Goal: Task Accomplishment & Management: Manage account settings

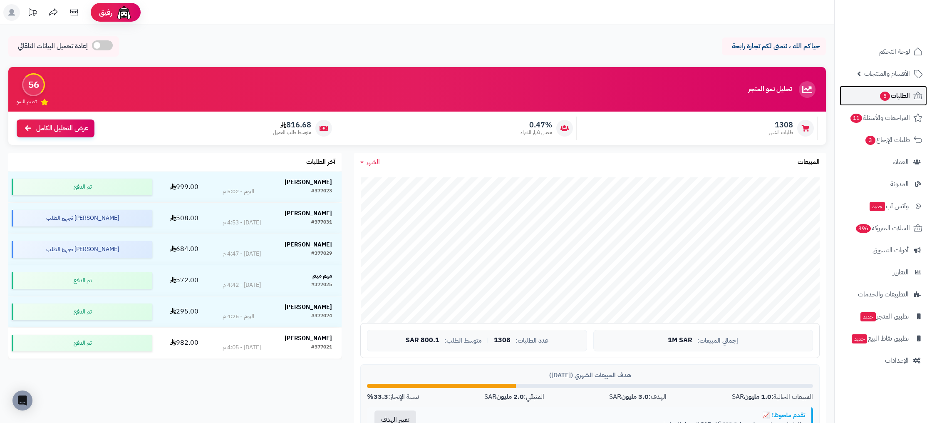
click at [887, 98] on span "5" at bounding box center [885, 96] width 10 height 9
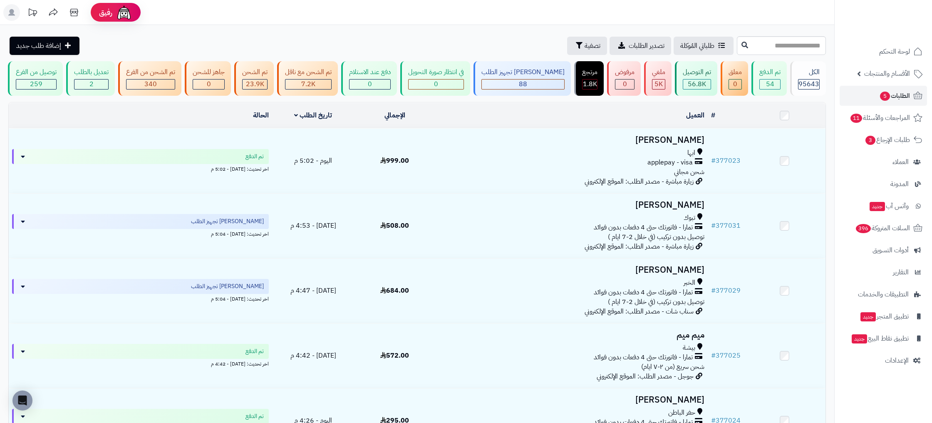
drag, startPoint x: 302, startPoint y: 37, endPoint x: 263, endPoint y: 18, distance: 43.2
click at [302, 37] on div "طلباتي المُوكلة تصدير الطلبات تصفية إضافة طلب جديد" at bounding box center [371, 46] width 727 height 18
click at [896, 94] on span "الطلبات 5" at bounding box center [895, 96] width 31 height 12
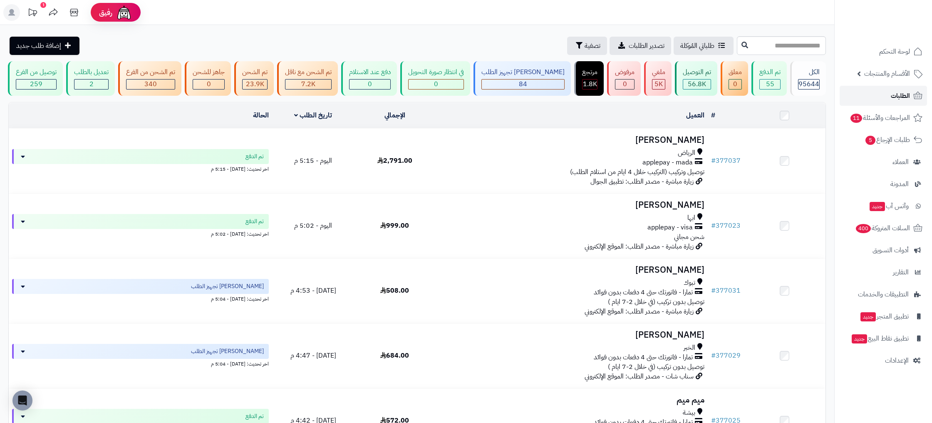
click at [891, 94] on span "الطلبات" at bounding box center [900, 96] width 19 height 12
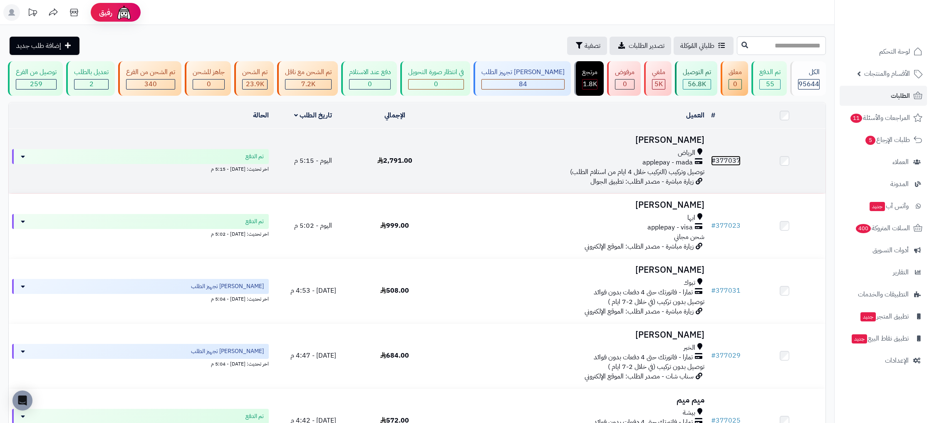
click at [729, 156] on link "# 377037" at bounding box center [726, 161] width 30 height 10
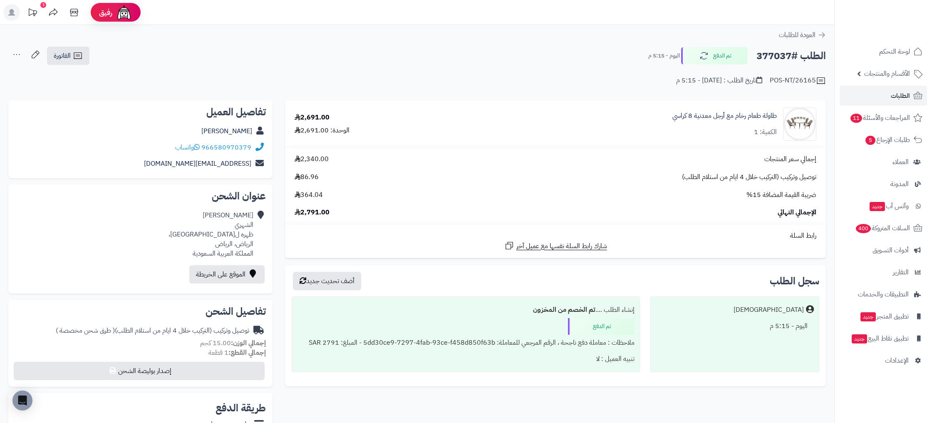
scroll to position [1, 0]
click at [773, 79] on div "POS-NT/26165" at bounding box center [798, 80] width 56 height 10
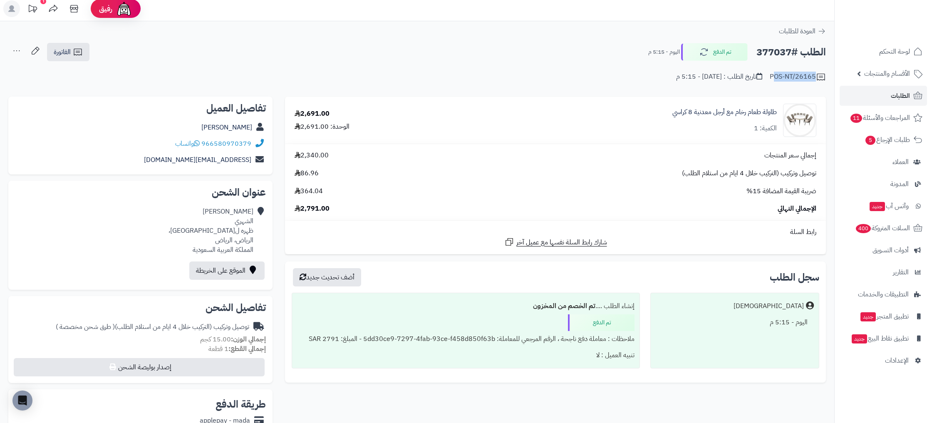
copy div "POS-NT/26165"
click at [44, 3] on div "1" at bounding box center [43, 1] width 6 height 6
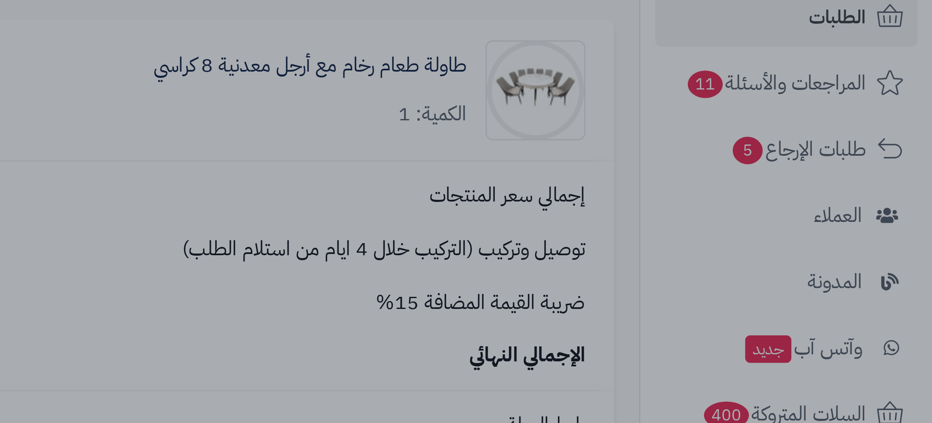
click at [698, 120] on div at bounding box center [466, 211] width 932 height 423
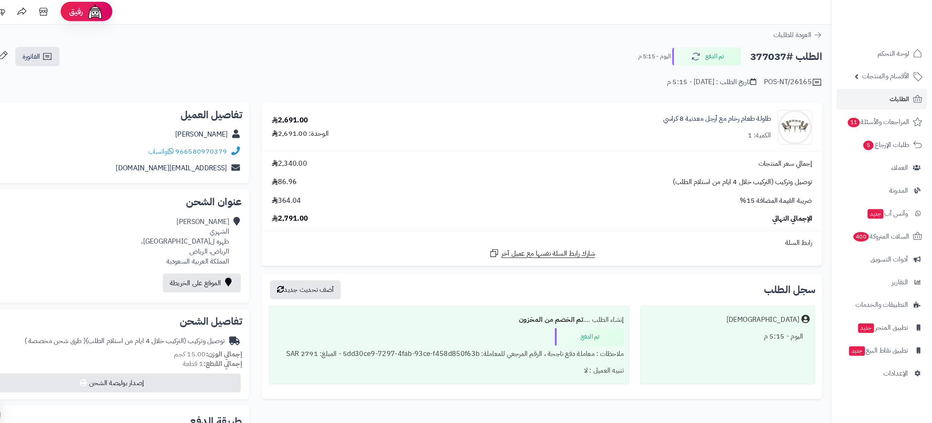
scroll to position [0, 0]
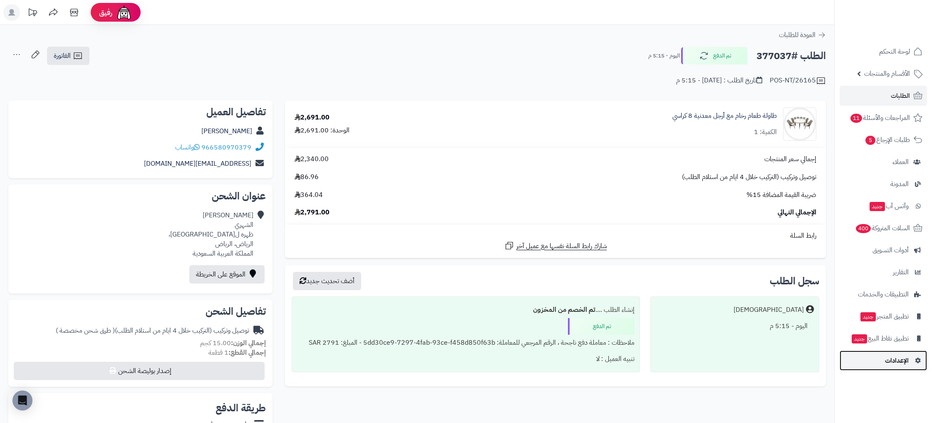
click at [903, 370] on link "الإعدادات" at bounding box center [883, 360] width 87 height 20
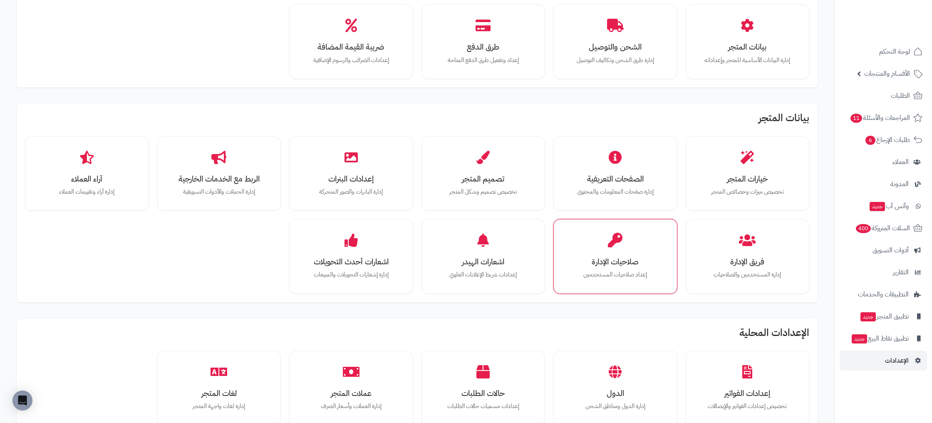
scroll to position [80, 0]
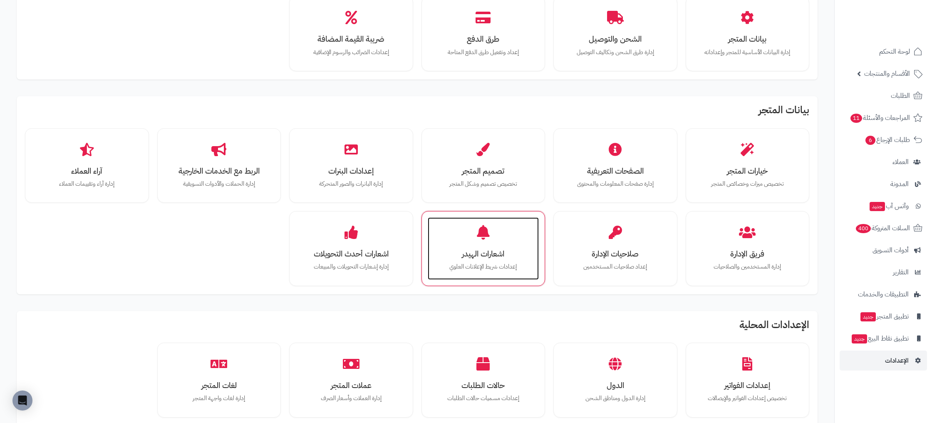
click at [506, 259] on div "اشعارات الهيدر إعدادات شريط الإعلانات [PERSON_NAME]" at bounding box center [484, 248] width 112 height 62
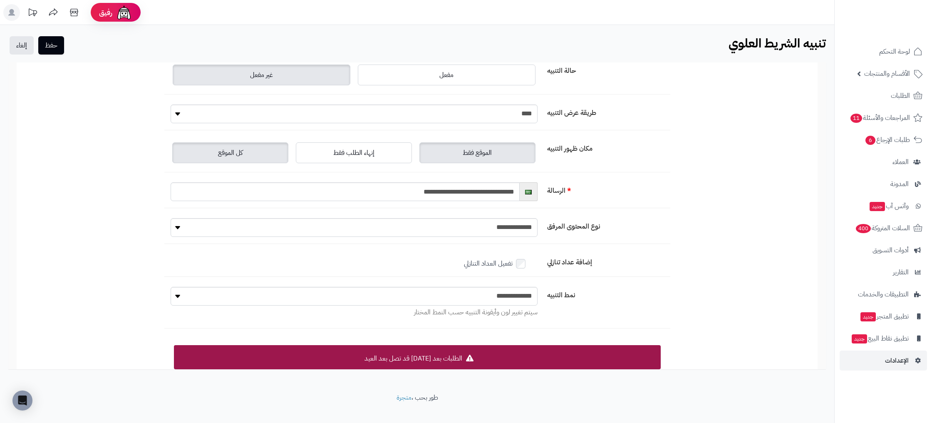
click at [240, 159] on label "كل الموقع" at bounding box center [230, 152] width 116 height 21
click at [459, 154] on label "الموقع فقط" at bounding box center [478, 152] width 116 height 21
drag, startPoint x: 396, startPoint y: 352, endPoint x: 362, endPoint y: 349, distance: 34.7
click at [362, 349] on section "الطلبات بعد [DATE] قد تصل بعد العيد" at bounding box center [417, 357] width 487 height 24
drag, startPoint x: 439, startPoint y: 358, endPoint x: 434, endPoint y: 355, distance: 6.6
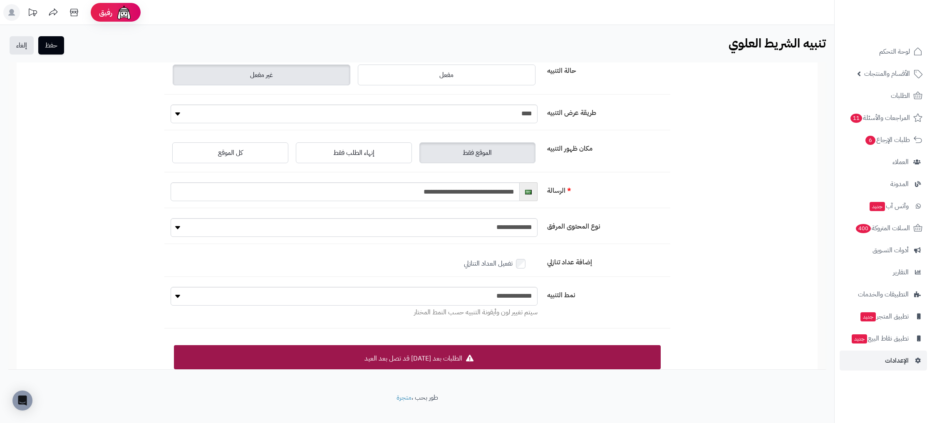
click at [439, 358] on span "الطلبات بعد [DATE] قد تصل بعد العيد" at bounding box center [414, 358] width 98 height 10
click at [502, 292] on select "**********" at bounding box center [354, 296] width 367 height 19
click at [517, 264] on label "تفعيل العداد التنازلي" at bounding box center [500, 264] width 73 height 12
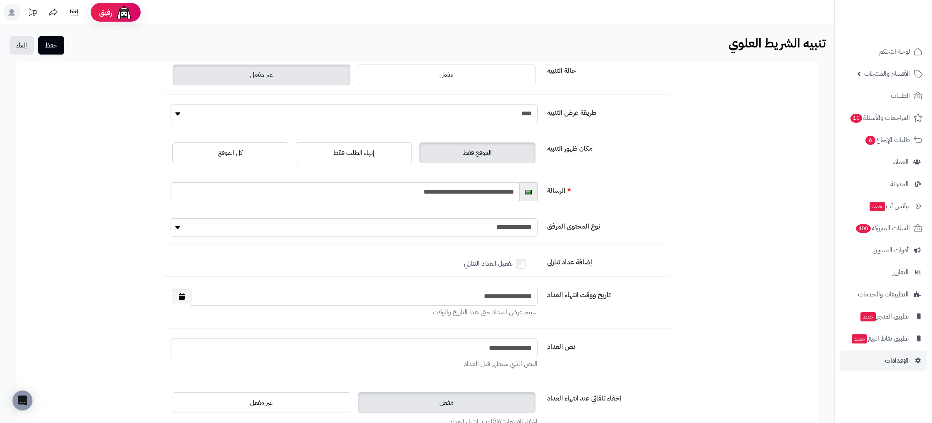
click at [474, 291] on input "**********" at bounding box center [364, 296] width 347 height 19
click at [511, 293] on input "**********" at bounding box center [364, 296] width 347 height 19
drag, startPoint x: 474, startPoint y: 293, endPoint x: 398, endPoint y: 290, distance: 75.8
click at [409, 290] on input "**********" at bounding box center [364, 296] width 347 height 19
drag, startPoint x: 229, startPoint y: 297, endPoint x: 194, endPoint y: 295, distance: 35.8
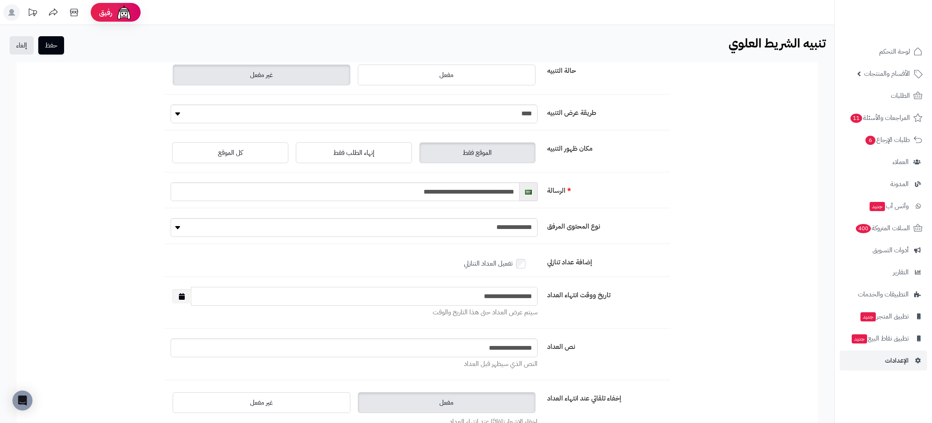
click at [223, 297] on input "**********" at bounding box center [364, 296] width 347 height 19
click at [188, 294] on button "button" at bounding box center [182, 296] width 20 height 14
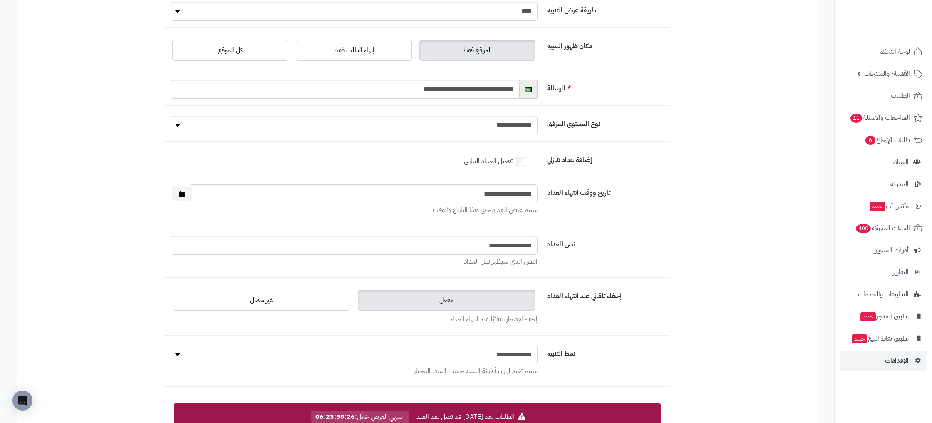
click at [710, 270] on div "**********" at bounding box center [417, 194] width 801 height 468
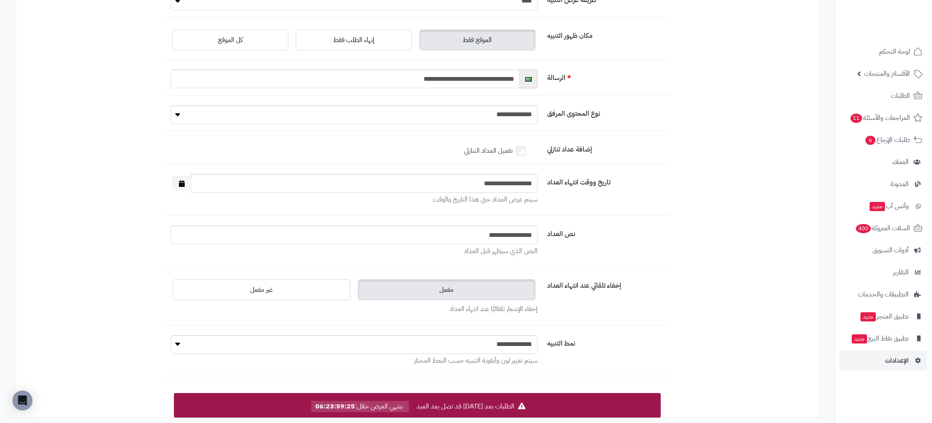
scroll to position [114, 0]
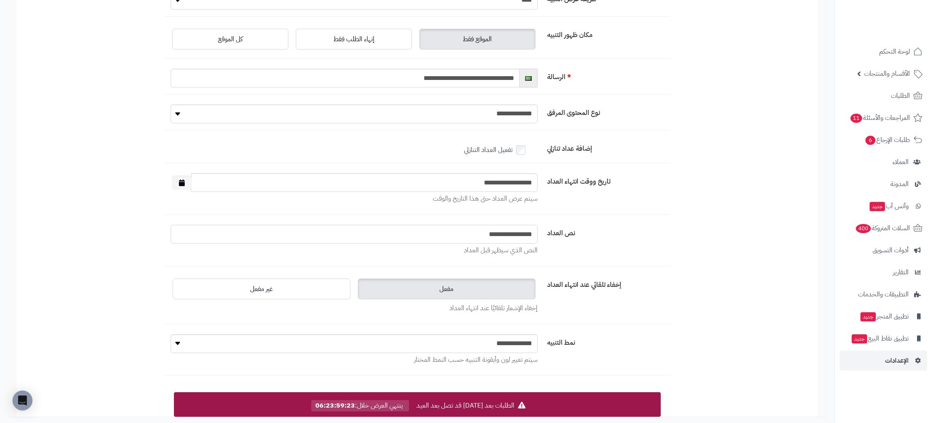
click at [496, 239] on input "**********" at bounding box center [354, 234] width 367 height 19
click at [443, 238] on input "**********" at bounding box center [354, 234] width 367 height 19
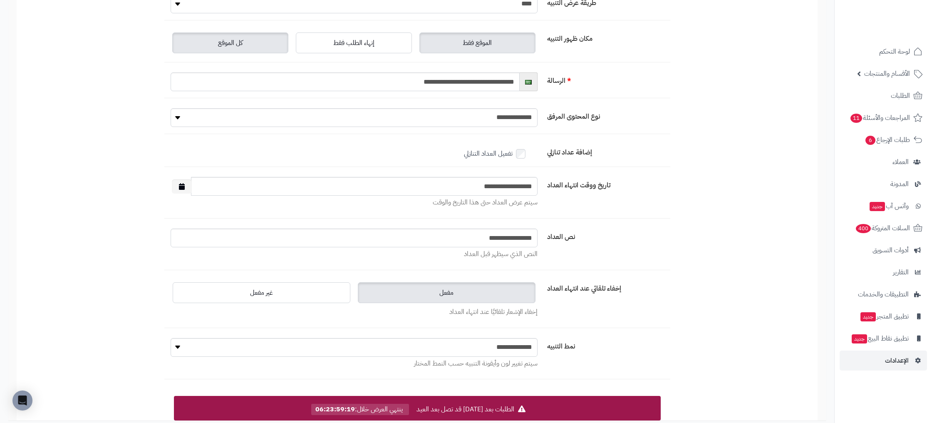
click at [226, 48] on label "كل الموقع" at bounding box center [230, 42] width 116 height 21
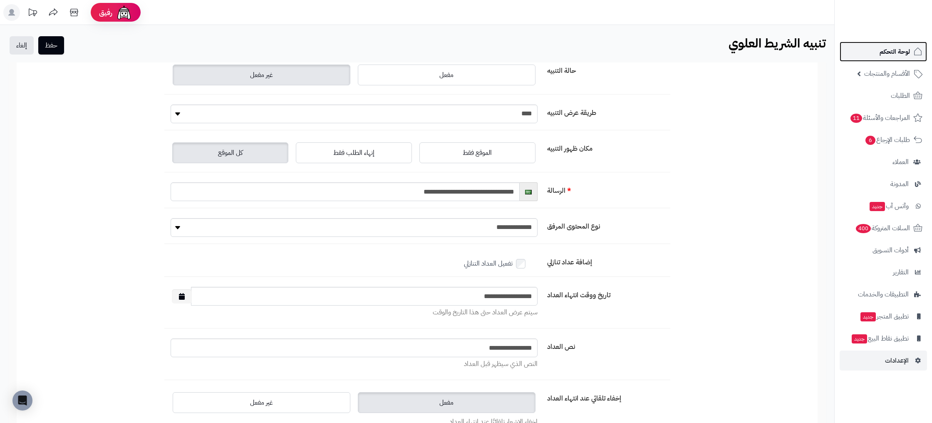
click at [897, 43] on link "لوحة التحكم" at bounding box center [883, 52] width 87 height 20
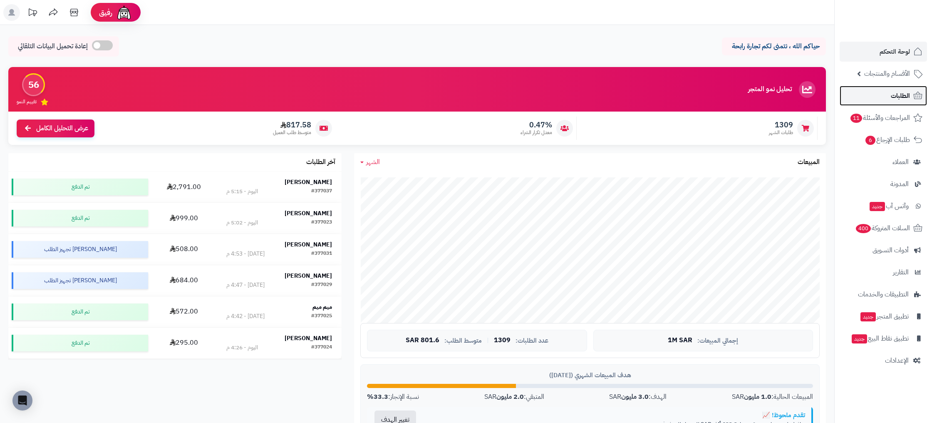
click at [905, 99] on span "الطلبات" at bounding box center [900, 96] width 19 height 12
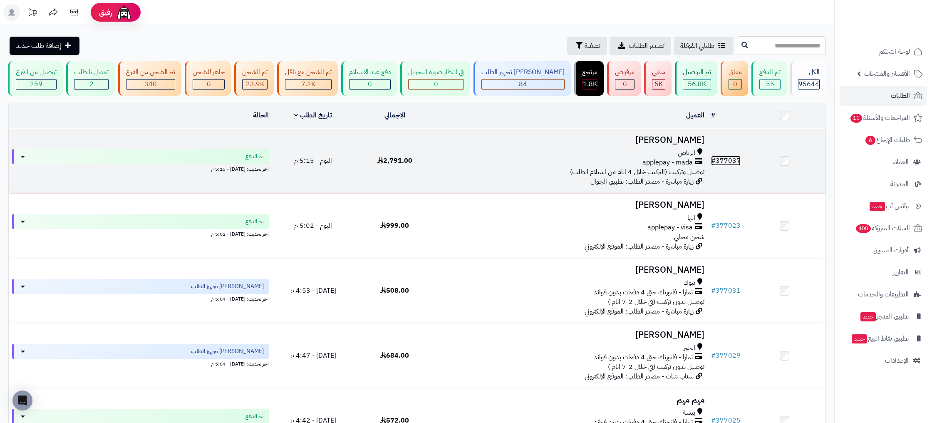
click at [729, 164] on link "# 377037" at bounding box center [726, 161] width 30 height 10
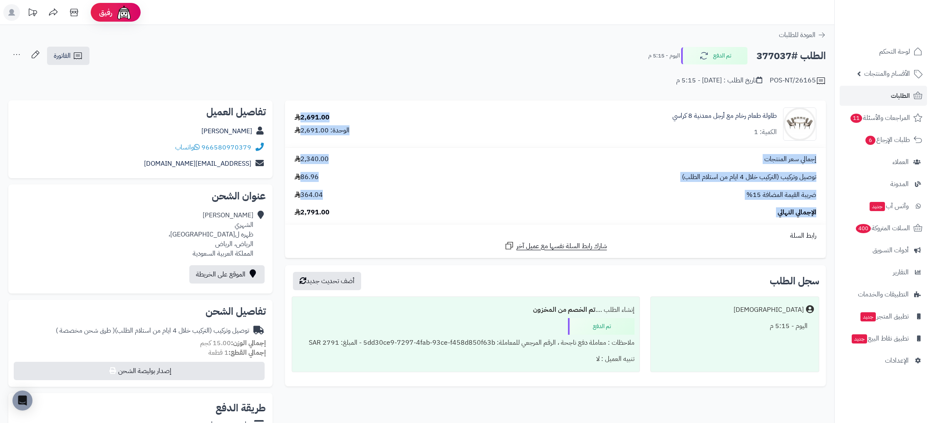
drag, startPoint x: 315, startPoint y: 212, endPoint x: 303, endPoint y: 139, distance: 74.3
click at [296, 106] on tbody "طاولة طعام رخام مع أرجل معدنية 8 كراسي الكمية: 1 2,691.00 الوحدة: 2,691.00 إجما…" at bounding box center [555, 179] width 541 height 157
drag, startPoint x: 331, startPoint y: 214, endPoint x: 309, endPoint y: 115, distance: 101.0
click at [309, 115] on tbody "طاولة طعام رخام مع أرجل معدنية 8 كراسي الكمية: 1 2,691.00 الوحدة: 2,691.00 إجما…" at bounding box center [555, 179] width 541 height 157
click at [227, 133] on link "عبدالله الشهري" at bounding box center [226, 131] width 51 height 10
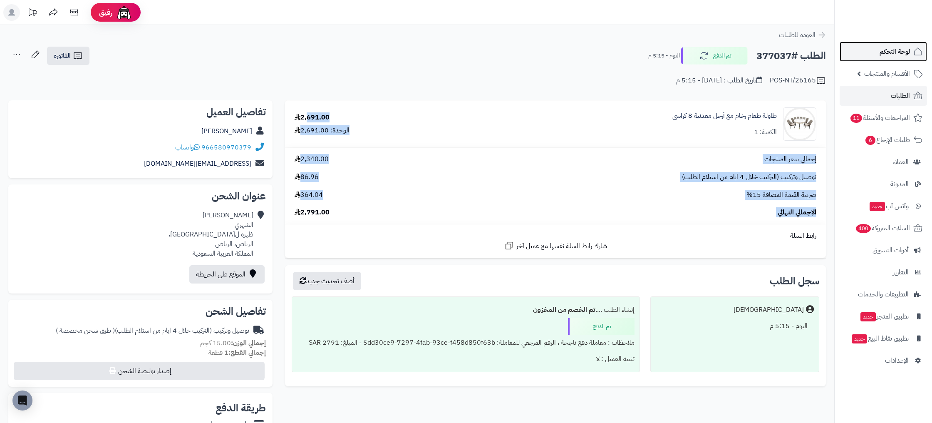
click at [882, 50] on span "لوحة التحكم" at bounding box center [895, 52] width 30 height 12
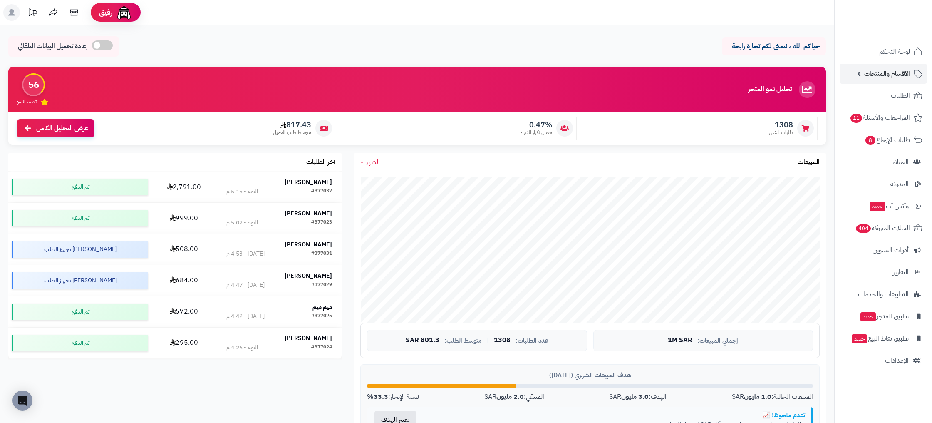
click at [883, 77] on span "الأقسام والمنتجات" at bounding box center [888, 74] width 46 height 12
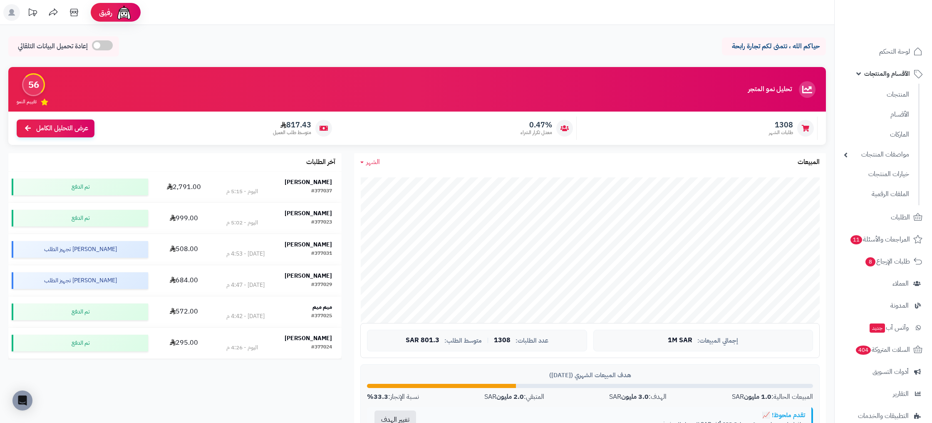
drag, startPoint x: 887, startPoint y: 77, endPoint x: 891, endPoint y: 84, distance: 8.6
click at [887, 77] on span "الأقسام والمنتجات" at bounding box center [888, 74] width 46 height 12
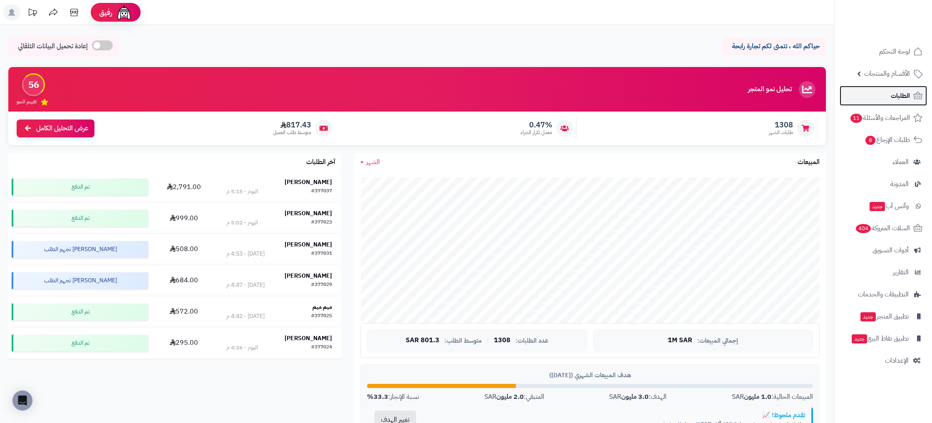
click at [899, 92] on span "الطلبات" at bounding box center [900, 96] width 19 height 12
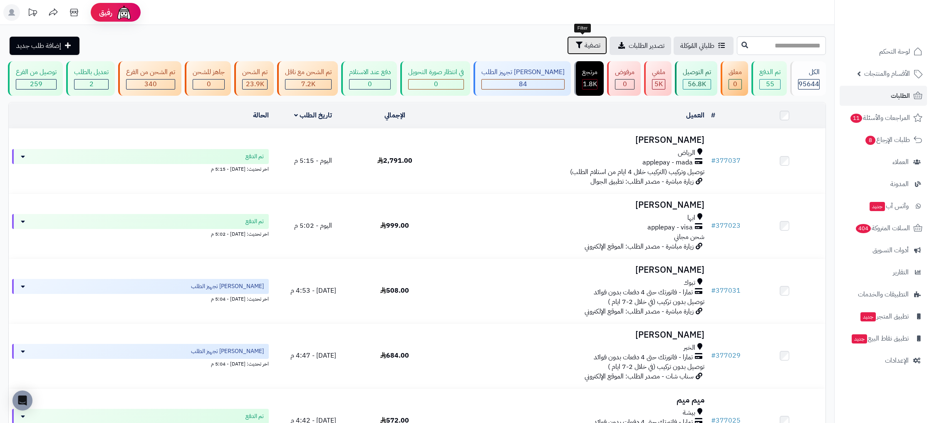
click at [596, 46] on button "تصفية" at bounding box center [587, 45] width 40 height 18
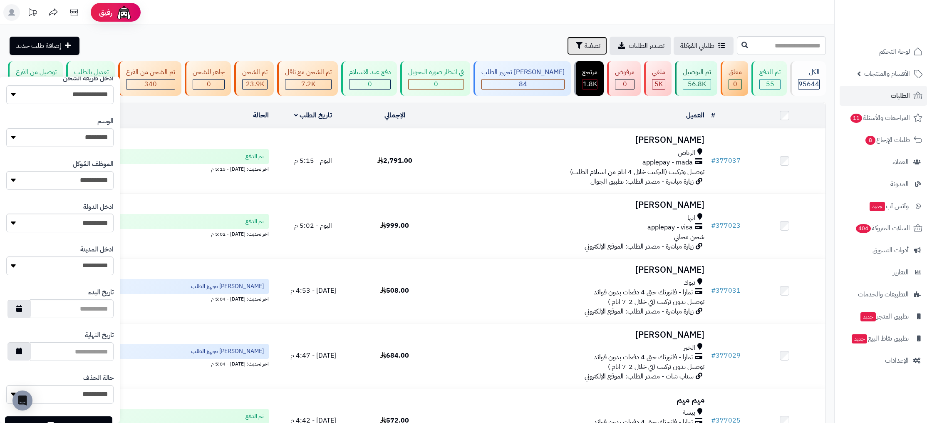
scroll to position [324, 0]
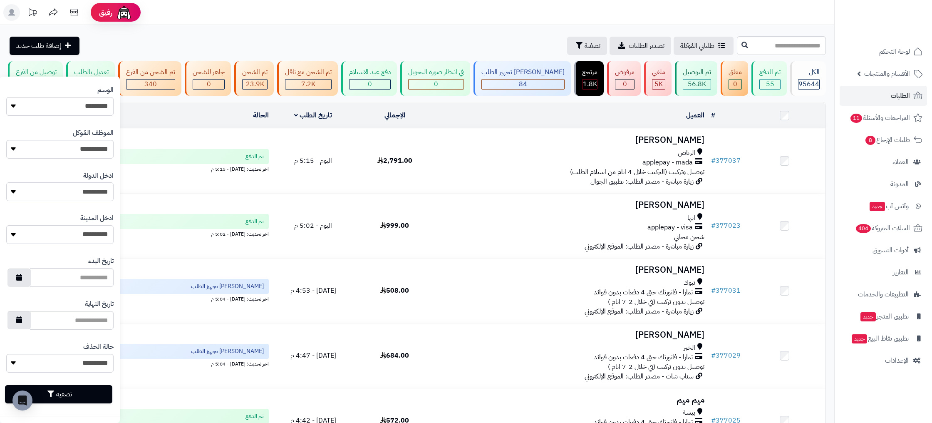
click at [90, 194] on select "**********" at bounding box center [59, 191] width 107 height 19
select select "***"
click at [6, 182] on select "**********" at bounding box center [59, 191] width 107 height 19
click at [94, 237] on select "**********" at bounding box center [59, 234] width 107 height 19
select select "**"
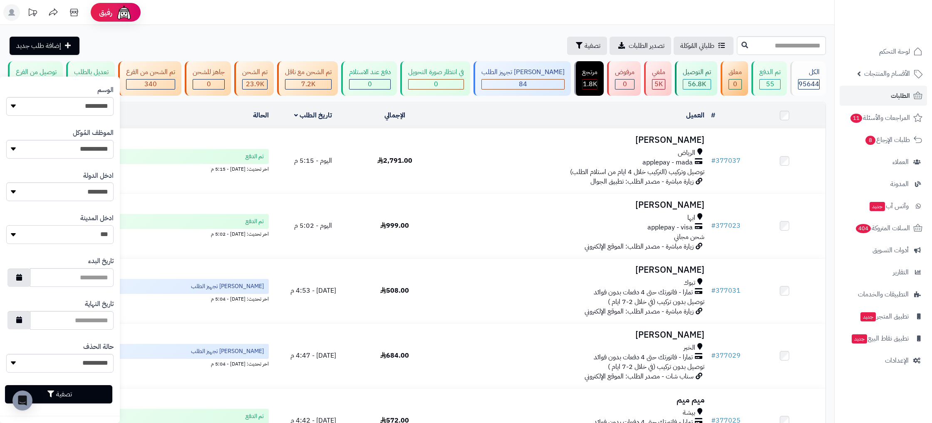
click at [6, 225] on select "**********" at bounding box center [59, 234] width 107 height 19
click at [72, 393] on button "تصفية" at bounding box center [58, 394] width 107 height 18
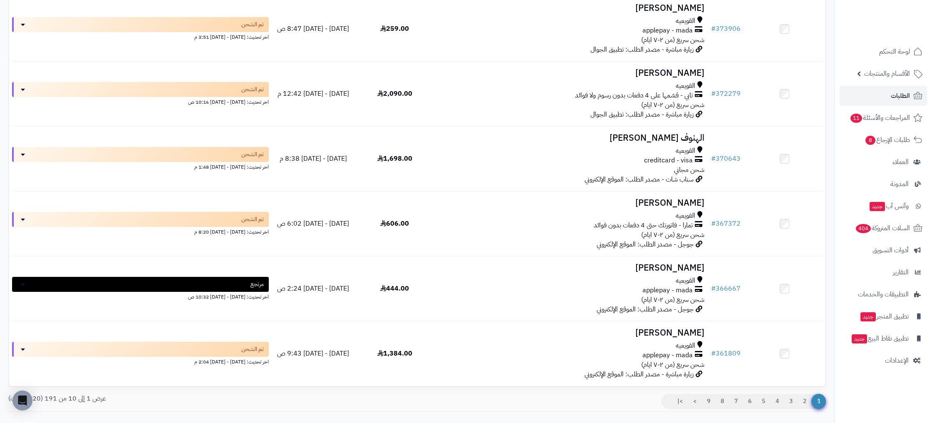
scroll to position [447, 0]
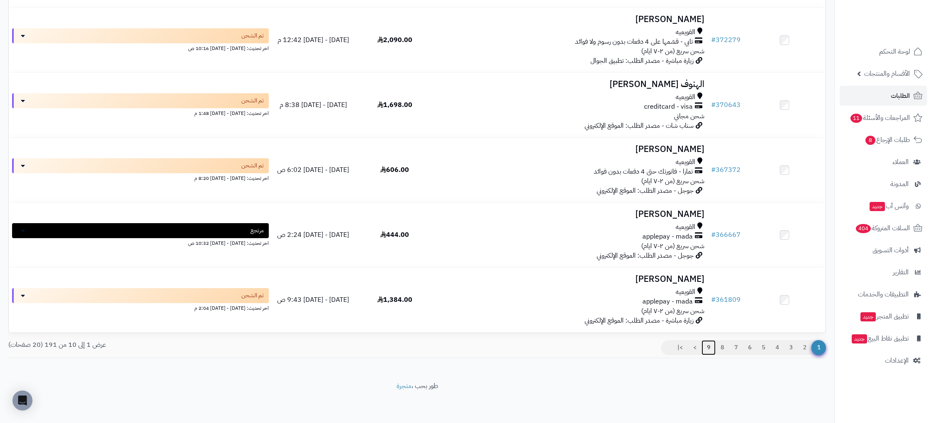
click at [702, 348] on link "9" at bounding box center [709, 347] width 14 height 15
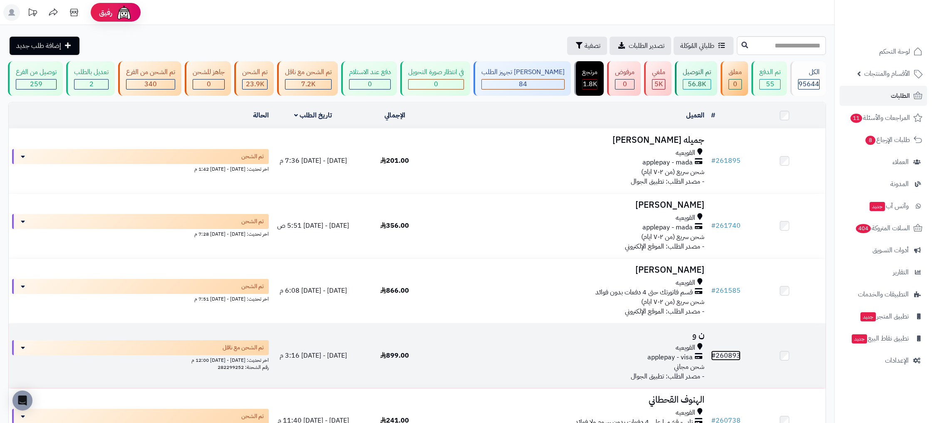
click at [736, 360] on link "# 260893" at bounding box center [726, 355] width 30 height 10
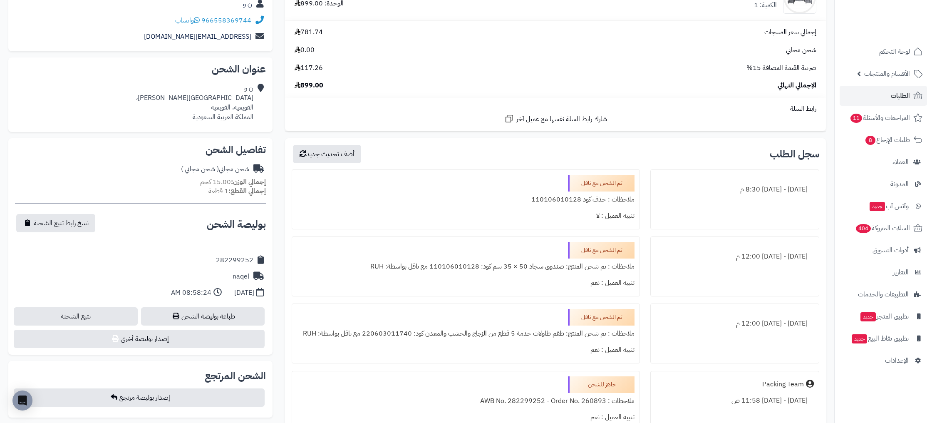
scroll to position [127, 0]
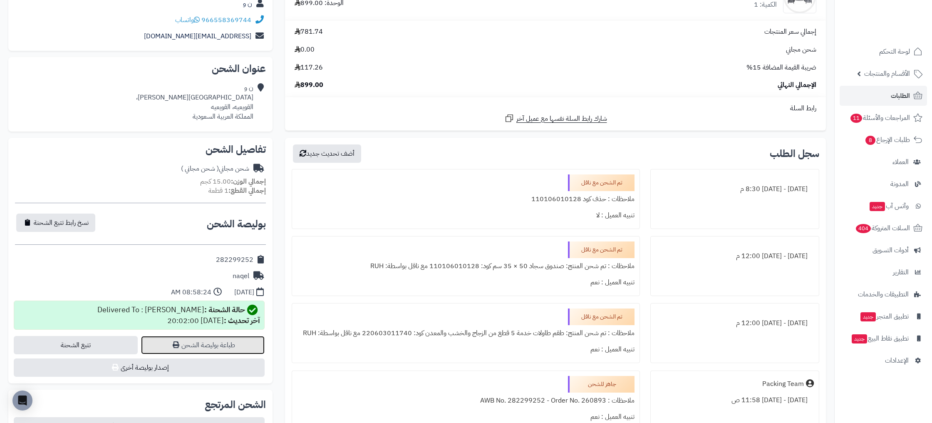
click at [216, 350] on link "طباعة بوليصة الشحن" at bounding box center [203, 345] width 124 height 18
drag, startPoint x: 219, startPoint y: 300, endPoint x: 210, endPoint y: 308, distance: 12.1
click at [219, 301] on div "حالة الشحنة : Delivered To : Ali آخر تحديث : 2024-05-08 20:02:00" at bounding box center [139, 315] width 251 height 29
click at [202, 340] on link "طباعة بوليصة الشحن" at bounding box center [203, 345] width 124 height 18
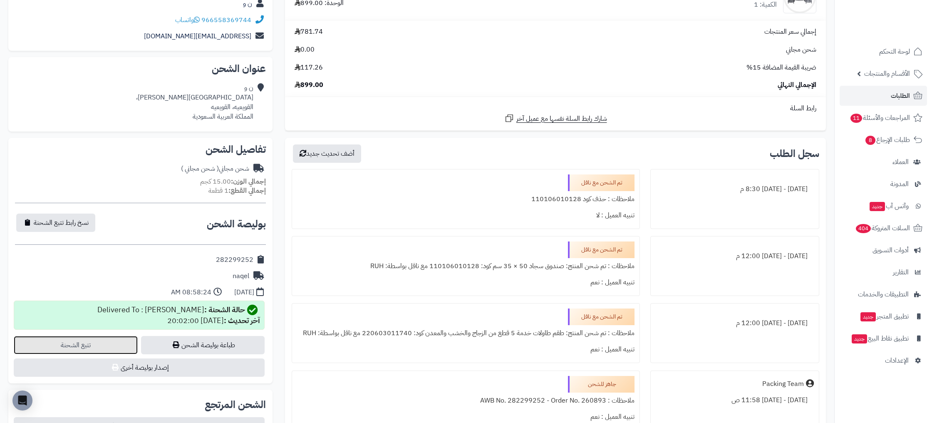
click at [109, 348] on link "تتبع الشحنة" at bounding box center [76, 345] width 124 height 18
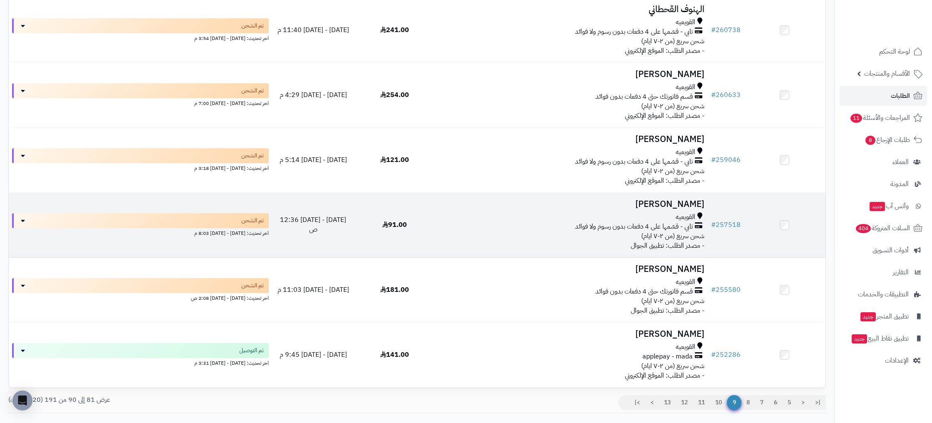
scroll to position [447, 0]
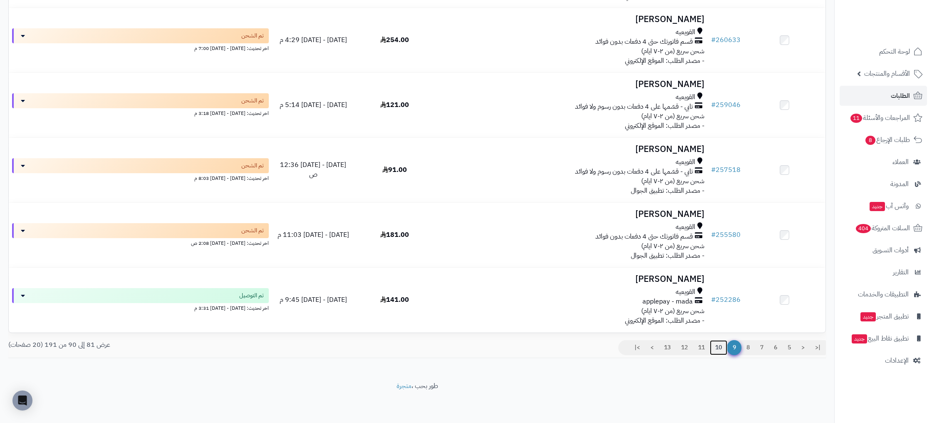
click at [717, 349] on link "10" at bounding box center [718, 347] width 17 height 15
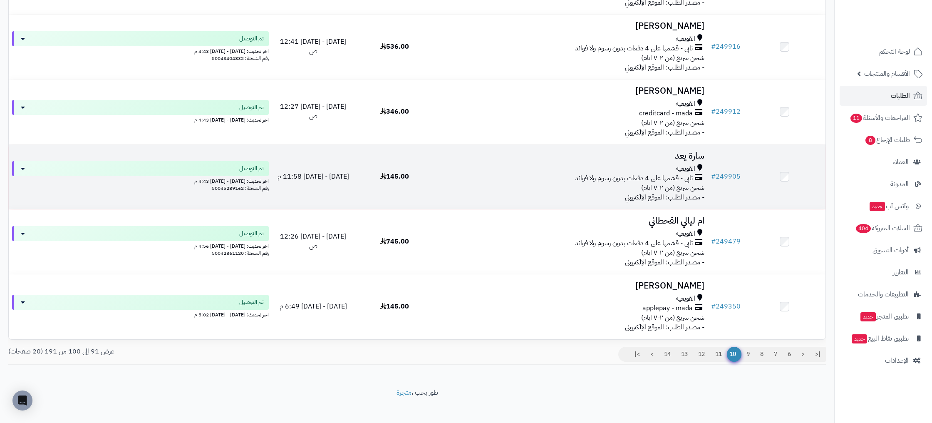
scroll to position [447, 0]
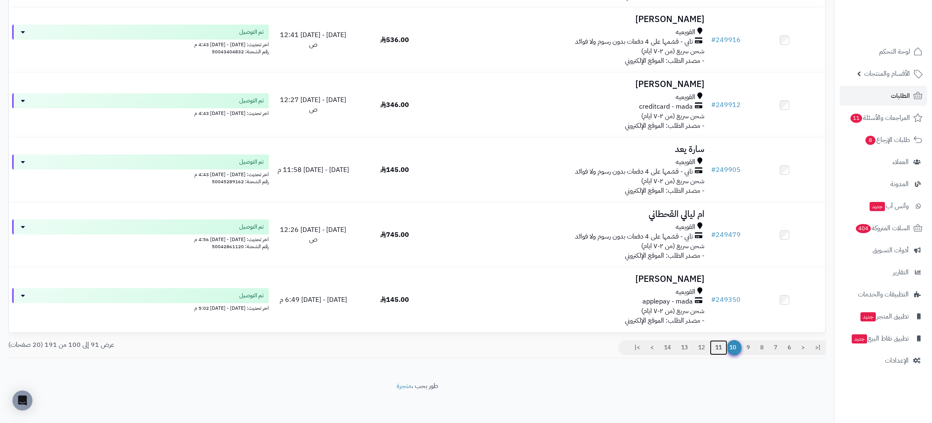
click at [721, 342] on link "11" at bounding box center [718, 347] width 17 height 15
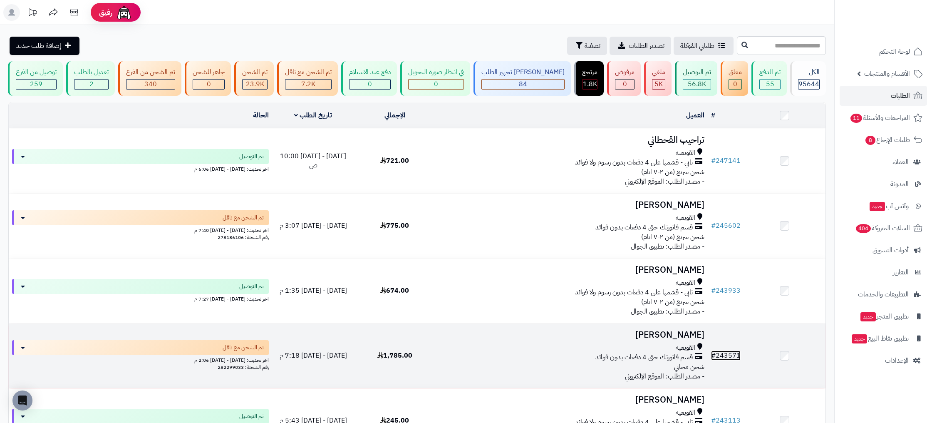
click at [734, 355] on link "# 243571" at bounding box center [726, 355] width 30 height 10
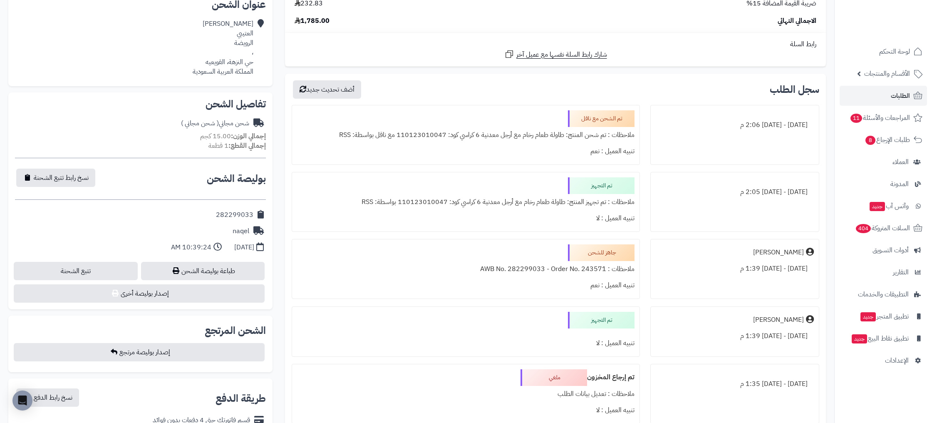
scroll to position [317, 0]
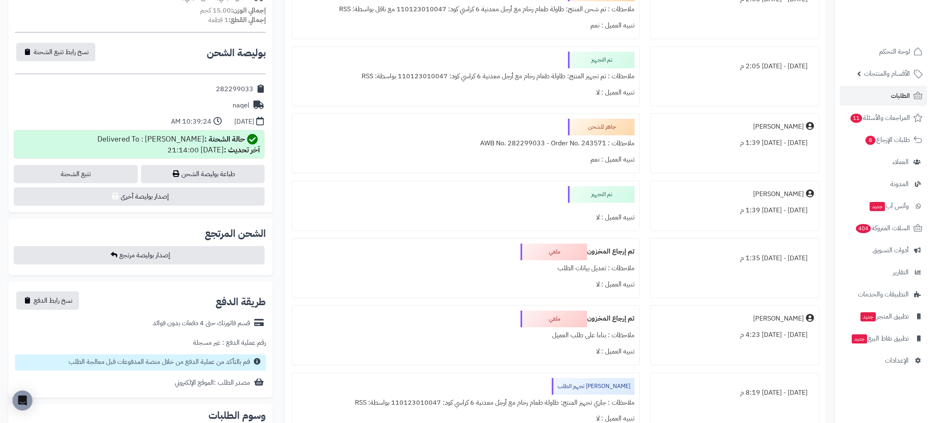
click at [179, 315] on div "**********" at bounding box center [140, 301] width 251 height 27
click at [214, 166] on link "طباعة بوليصة الشحن" at bounding box center [203, 174] width 124 height 18
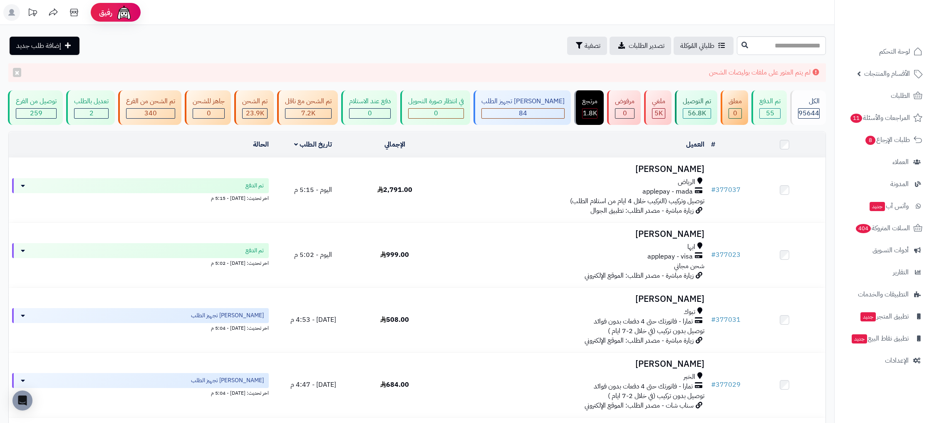
click at [905, 41] on nav "لوحة التحكم الأقسام والمنتجات المنتجات الأقسام الماركات مواصفات المنتجات مواصفا…" at bounding box center [884, 221] width 98 height 423
click at [907, 52] on span "لوحة التحكم" at bounding box center [895, 52] width 30 height 12
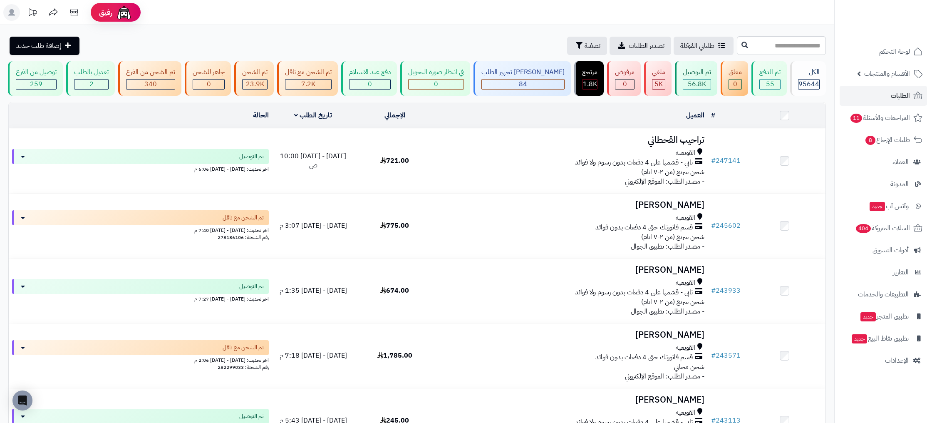
scroll to position [447, 0]
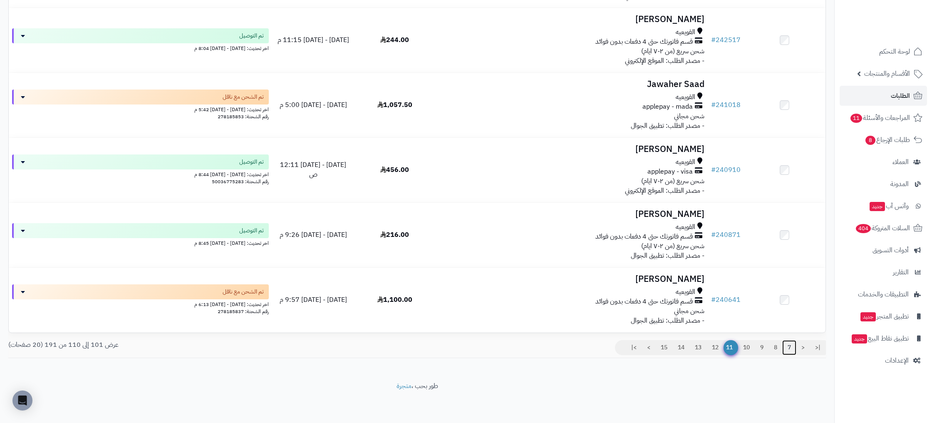
click at [793, 346] on link "7" at bounding box center [790, 347] width 14 height 15
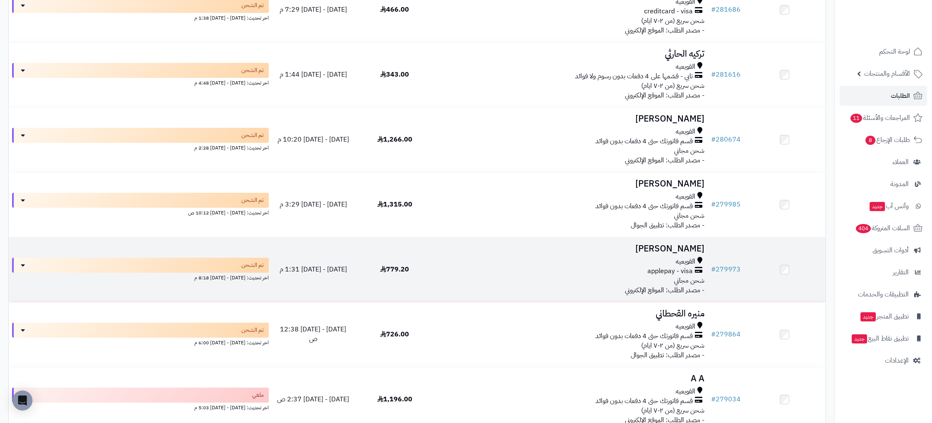
scroll to position [447, 0]
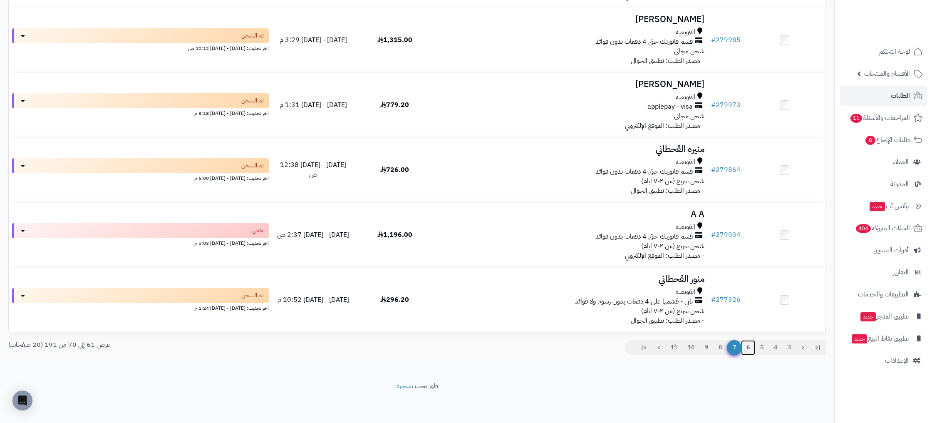
click at [751, 348] on link "6" at bounding box center [748, 347] width 14 height 15
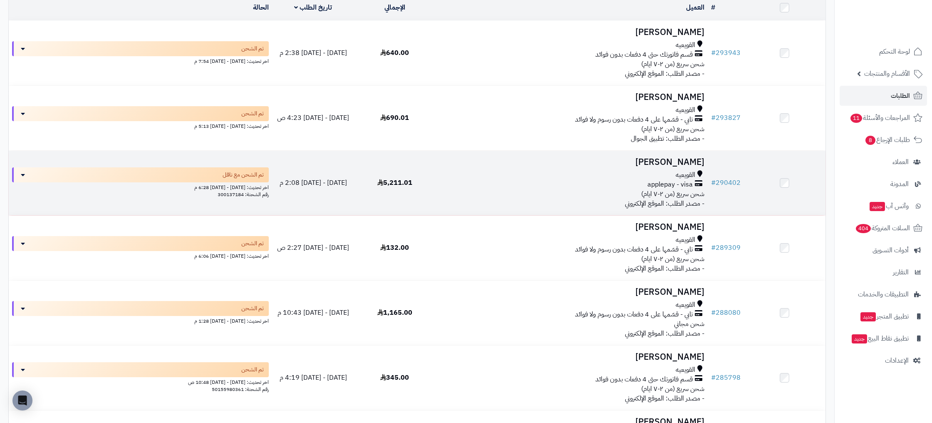
scroll to position [108, 0]
click at [288, 190] on td "[DATE] - [DATE] 2:08 م" at bounding box center [313, 182] width 82 height 65
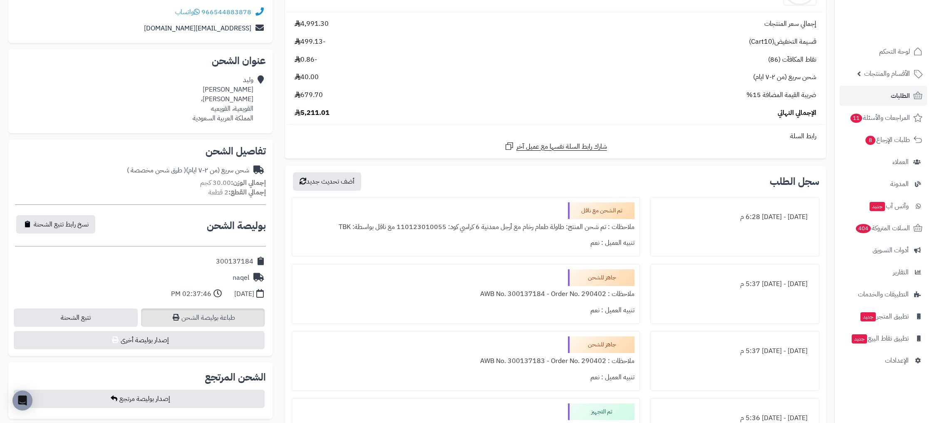
scroll to position [138, 0]
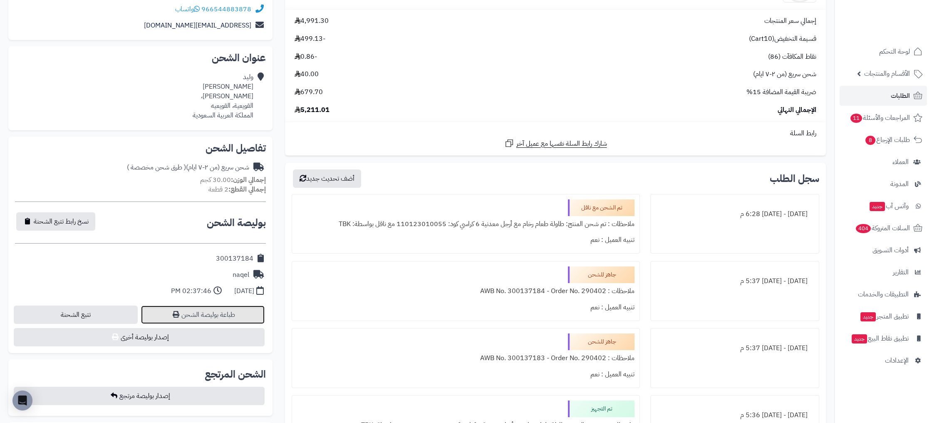
click at [196, 321] on link "طباعة بوليصة الشحن" at bounding box center [203, 315] width 124 height 18
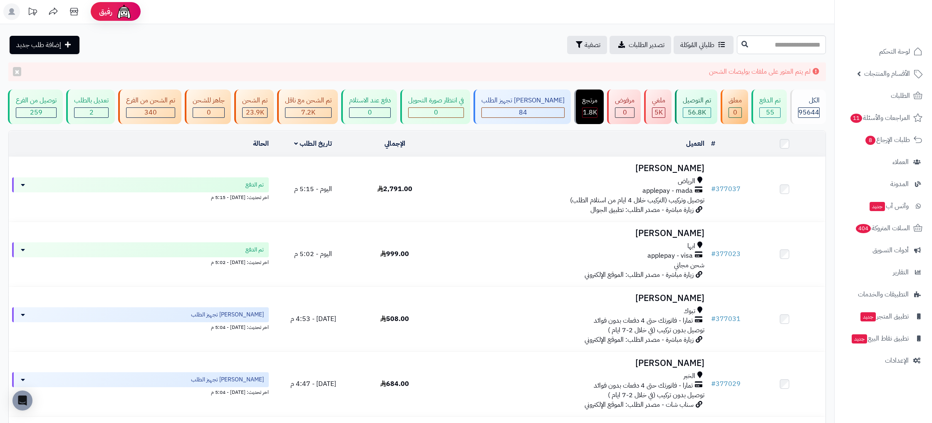
scroll to position [478, 0]
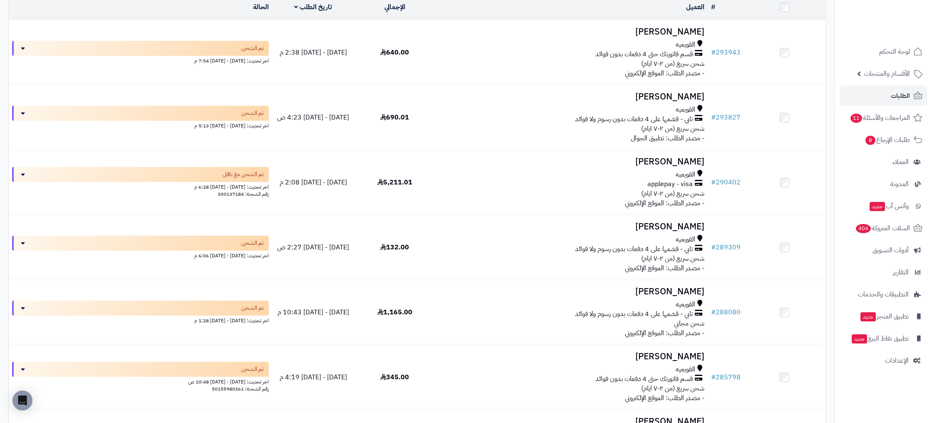
scroll to position [447, 0]
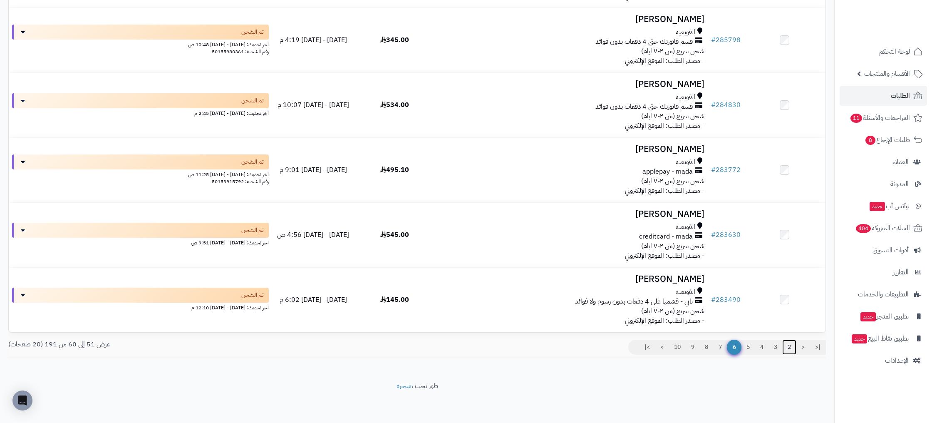
click at [790, 346] on link "2" at bounding box center [790, 347] width 14 height 15
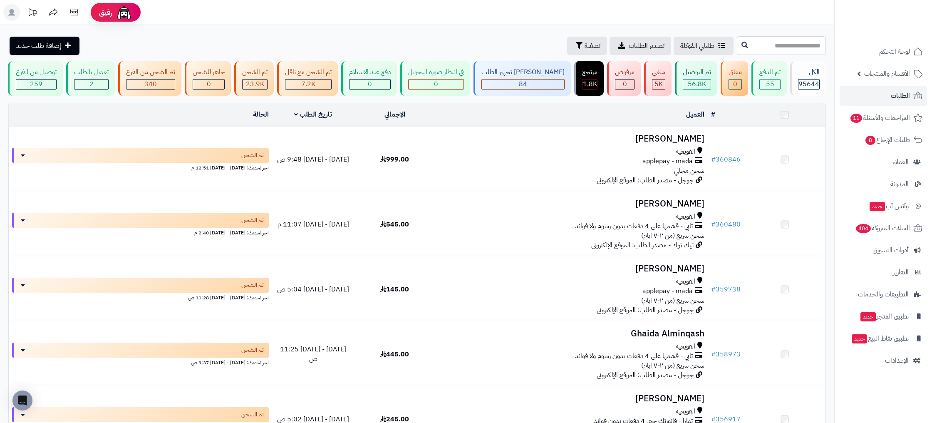
scroll to position [447, 0]
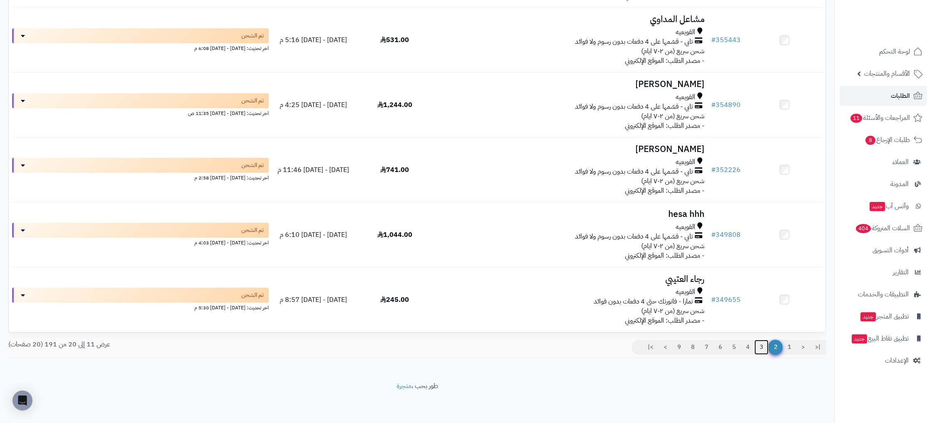
click at [761, 348] on link "3" at bounding box center [762, 347] width 14 height 15
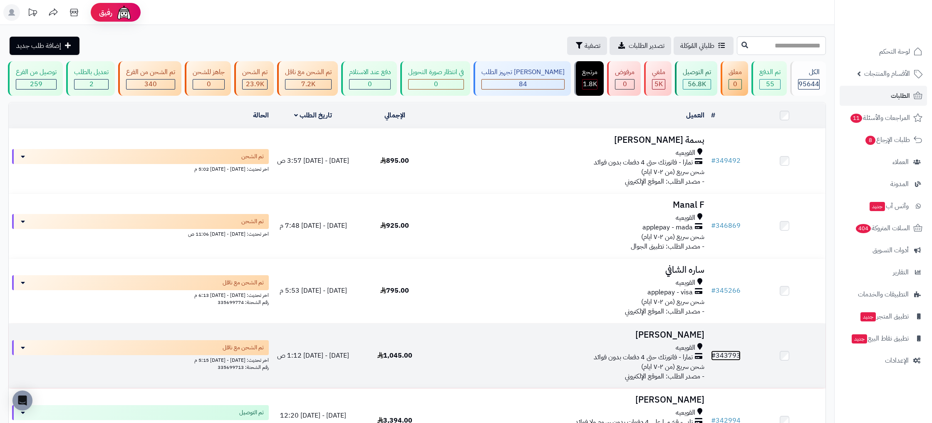
click at [728, 358] on link "# 343793" at bounding box center [726, 355] width 30 height 10
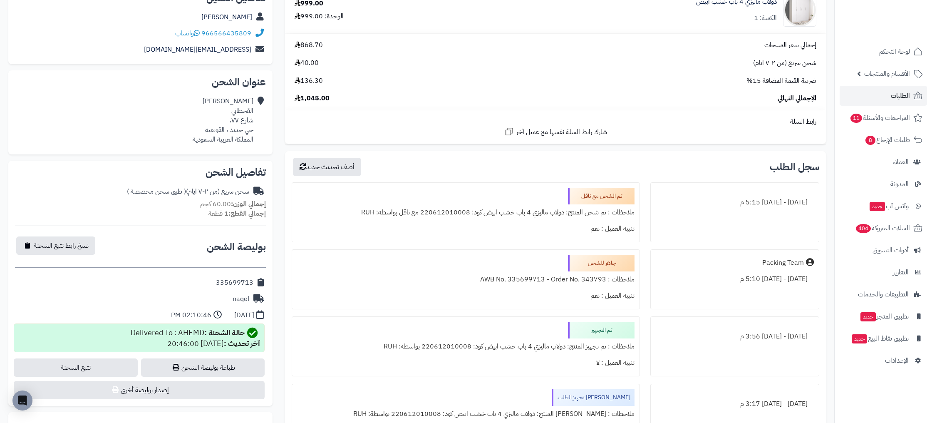
scroll to position [124, 0]
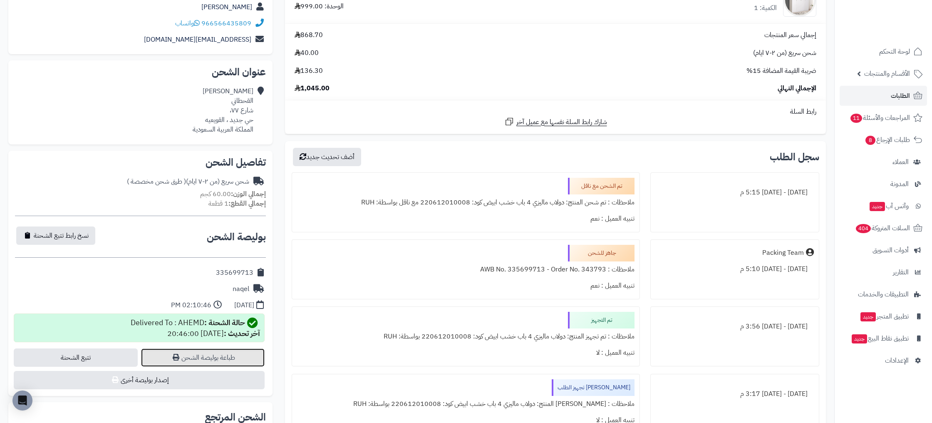
click at [202, 360] on link "طباعة بوليصة الشحن" at bounding box center [203, 357] width 124 height 18
click at [903, 50] on span "لوحة التحكم" at bounding box center [895, 52] width 30 height 12
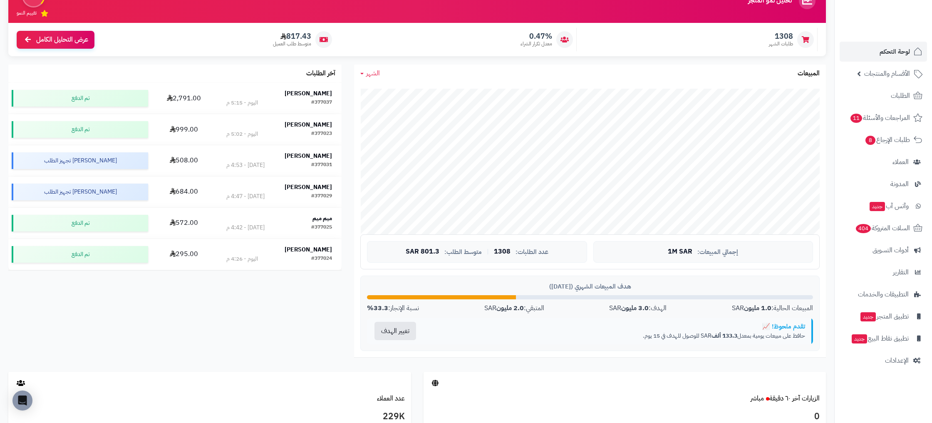
scroll to position [92, 0]
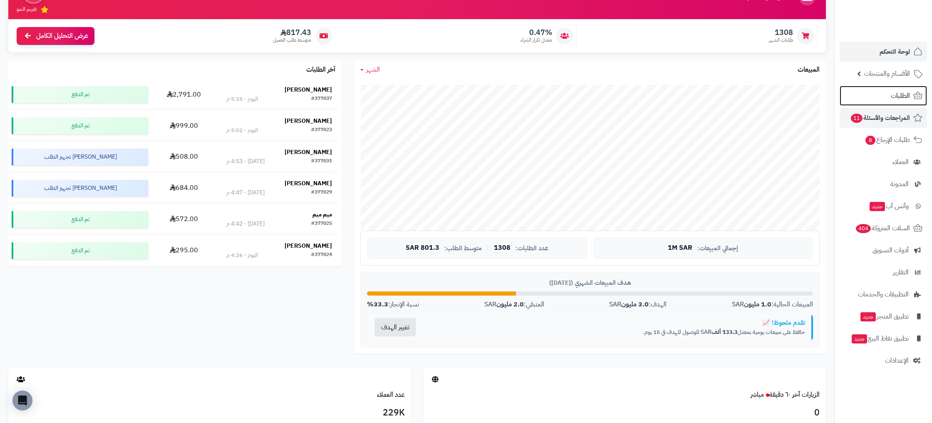
drag, startPoint x: 894, startPoint y: 96, endPoint x: 882, endPoint y: 117, distance: 24.1
click at [894, 97] on span "الطلبات" at bounding box center [900, 96] width 19 height 12
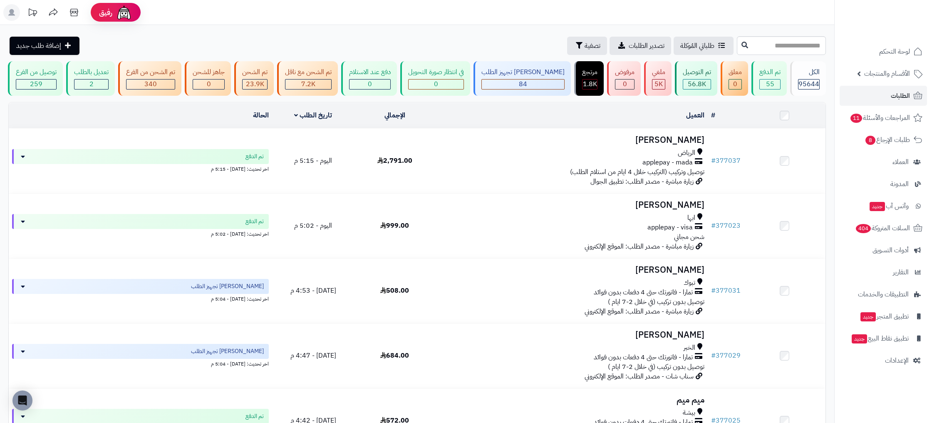
click at [902, 85] on ul "لوحة التحكم الأقسام والمنتجات المنتجات الأقسام الماركات مواصفات المنتجات مواصفا…" at bounding box center [883, 206] width 97 height 329
drag, startPoint x: 909, startPoint y: 98, endPoint x: 907, endPoint y: 104, distance: 6.6
click at [908, 98] on span "الطلبات" at bounding box center [900, 96] width 19 height 12
drag, startPoint x: 891, startPoint y: 46, endPoint x: 894, endPoint y: 49, distance: 4.7
click at [891, 46] on span "لوحة التحكم" at bounding box center [895, 52] width 30 height 12
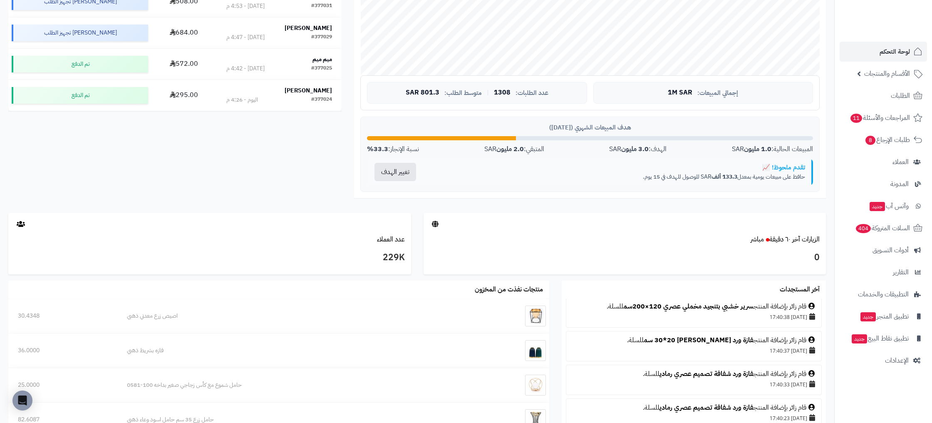
scroll to position [272, 0]
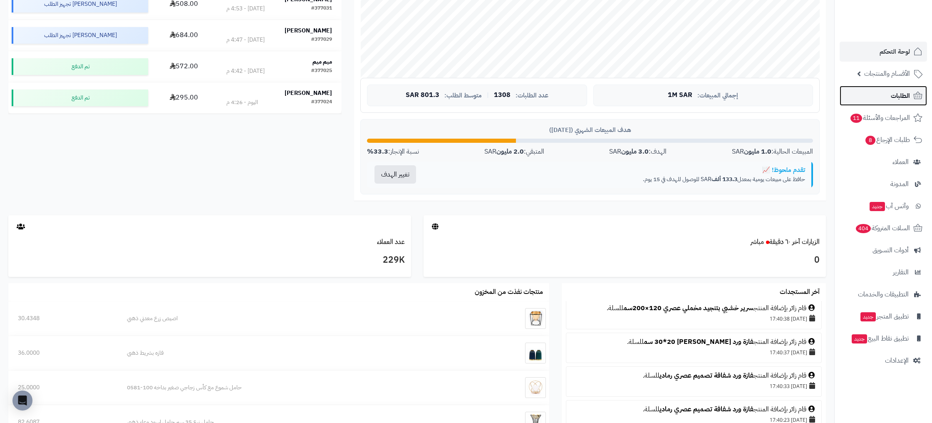
click at [908, 95] on span "الطلبات" at bounding box center [900, 96] width 19 height 12
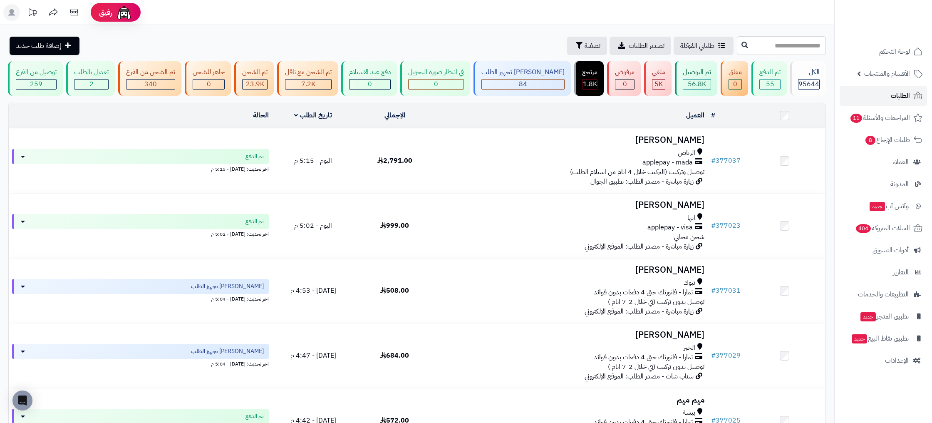
click at [910, 91] on link "الطلبات" at bounding box center [883, 96] width 87 height 20
click at [879, 298] on span "التطبيقات والخدمات" at bounding box center [884, 294] width 50 height 12
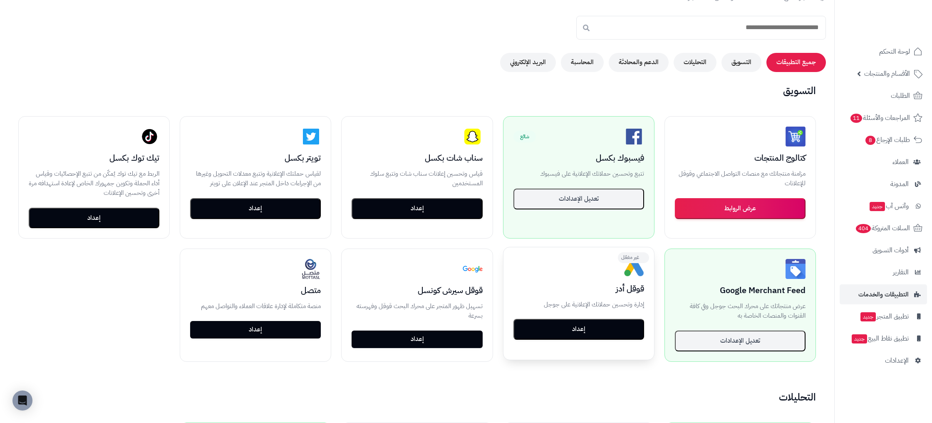
scroll to position [72, 0]
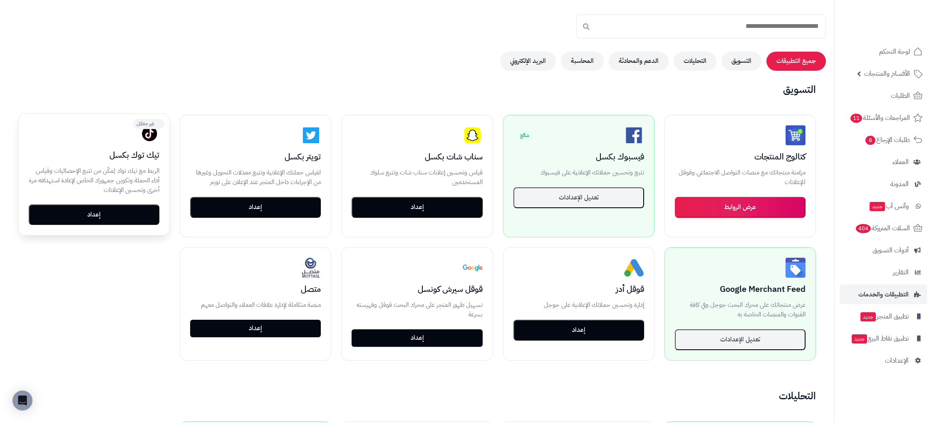
click at [104, 219] on button "إعداد" at bounding box center [94, 214] width 131 height 21
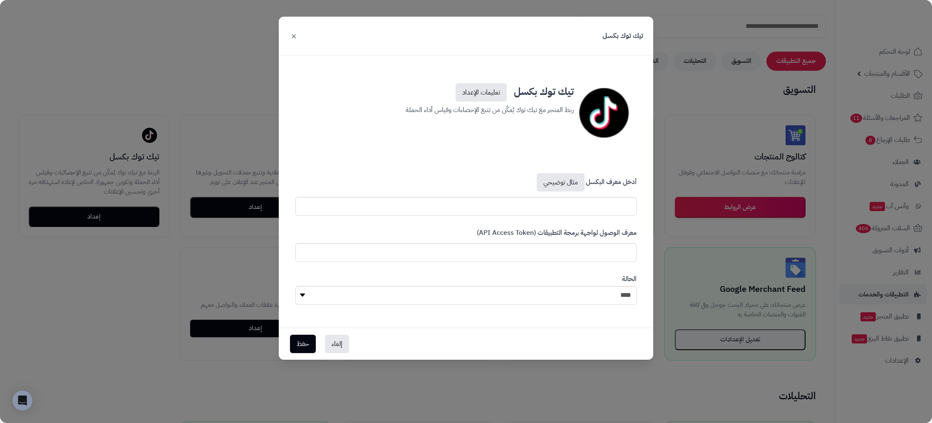
click at [218, 266] on div "تيك توك بكسل × تيك توك بكسل تعليمات الإعداد ربط المتجر مع تيك توك يُمكّن من تتب…" at bounding box center [466, 211] width 932 height 423
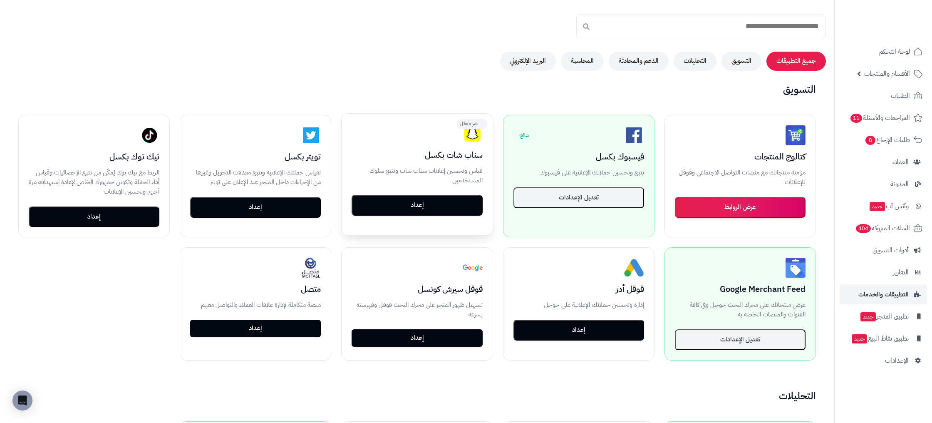
click at [446, 202] on button "إعداد" at bounding box center [417, 205] width 131 height 21
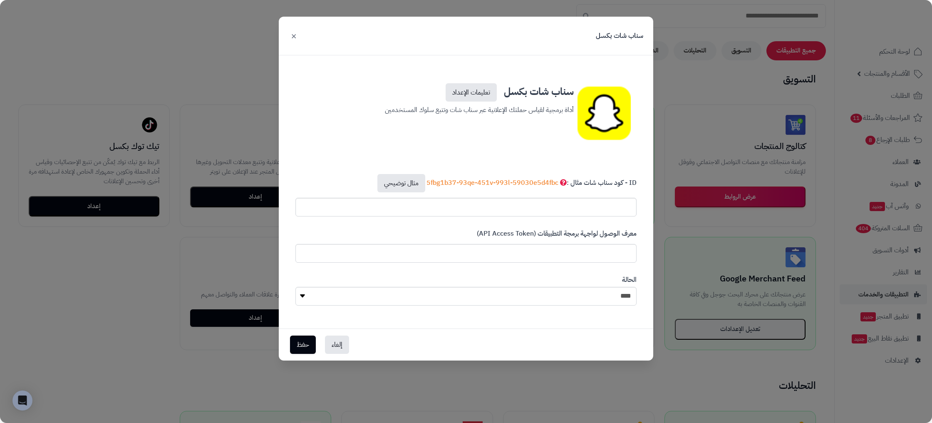
scroll to position [83, 0]
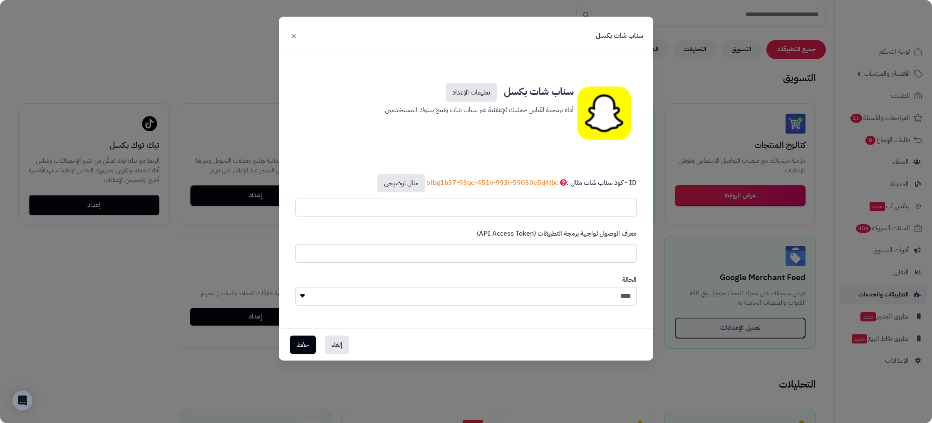
click at [723, 272] on div "**********" at bounding box center [466, 211] width 932 height 423
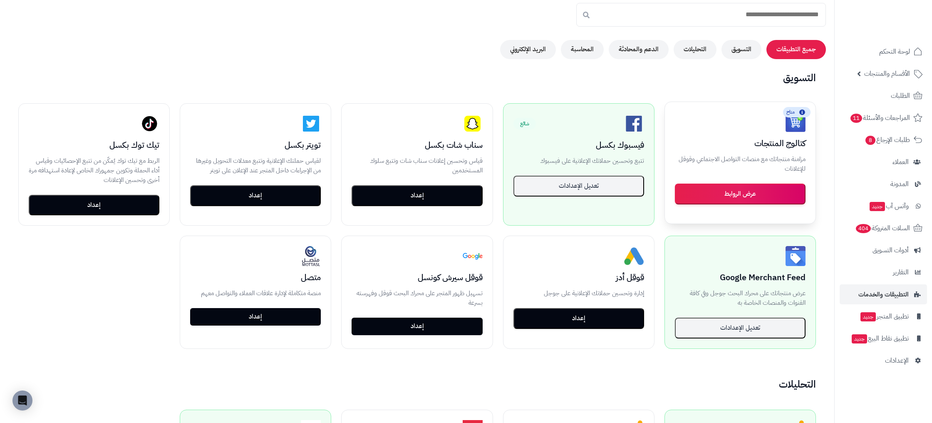
click at [767, 204] on div "متاح كتالوج المنتجات مزامنة منتجاتك مع منصات التواصل الاجتماعي وقوقل للإعلانات …" at bounding box center [740, 158] width 151 height 112
click at [756, 196] on button "عرض الروابط" at bounding box center [740, 193] width 131 height 21
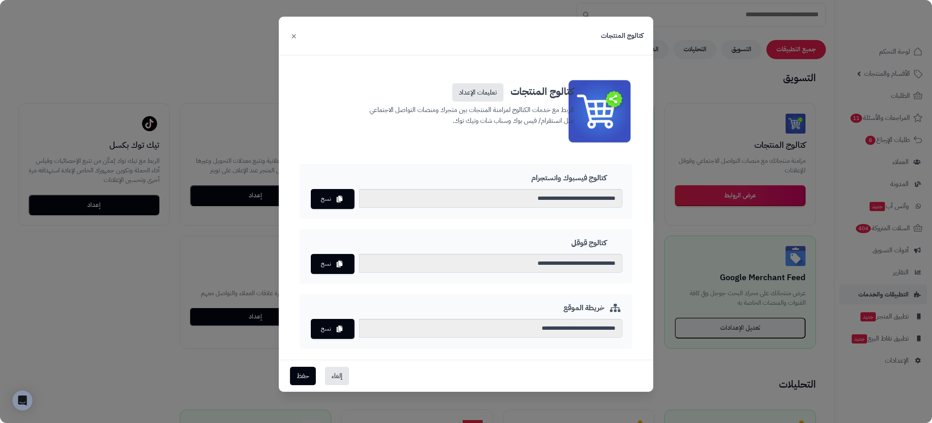
scroll to position [82, 0]
drag, startPoint x: 887, startPoint y: 164, endPoint x: 891, endPoint y: 158, distance: 7.2
click at [887, 163] on div "**********" at bounding box center [466, 211] width 932 height 423
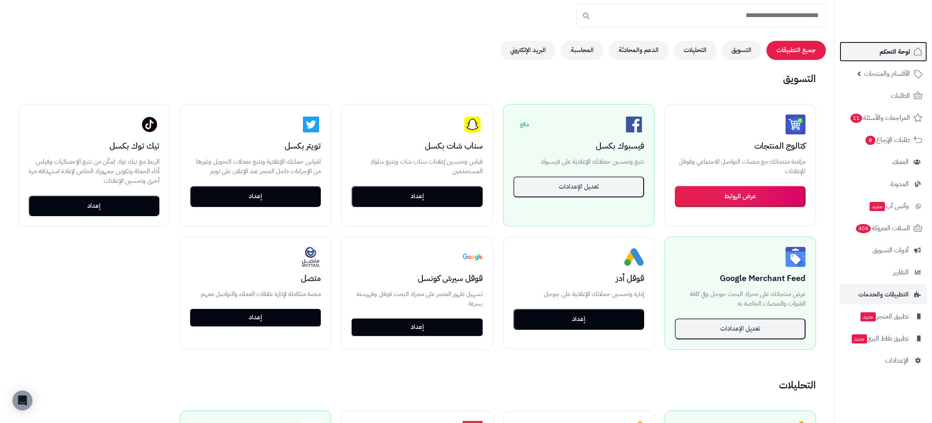
click at [892, 60] on link "لوحة التحكم" at bounding box center [883, 52] width 87 height 20
